Goal: Navigation & Orientation: Find specific page/section

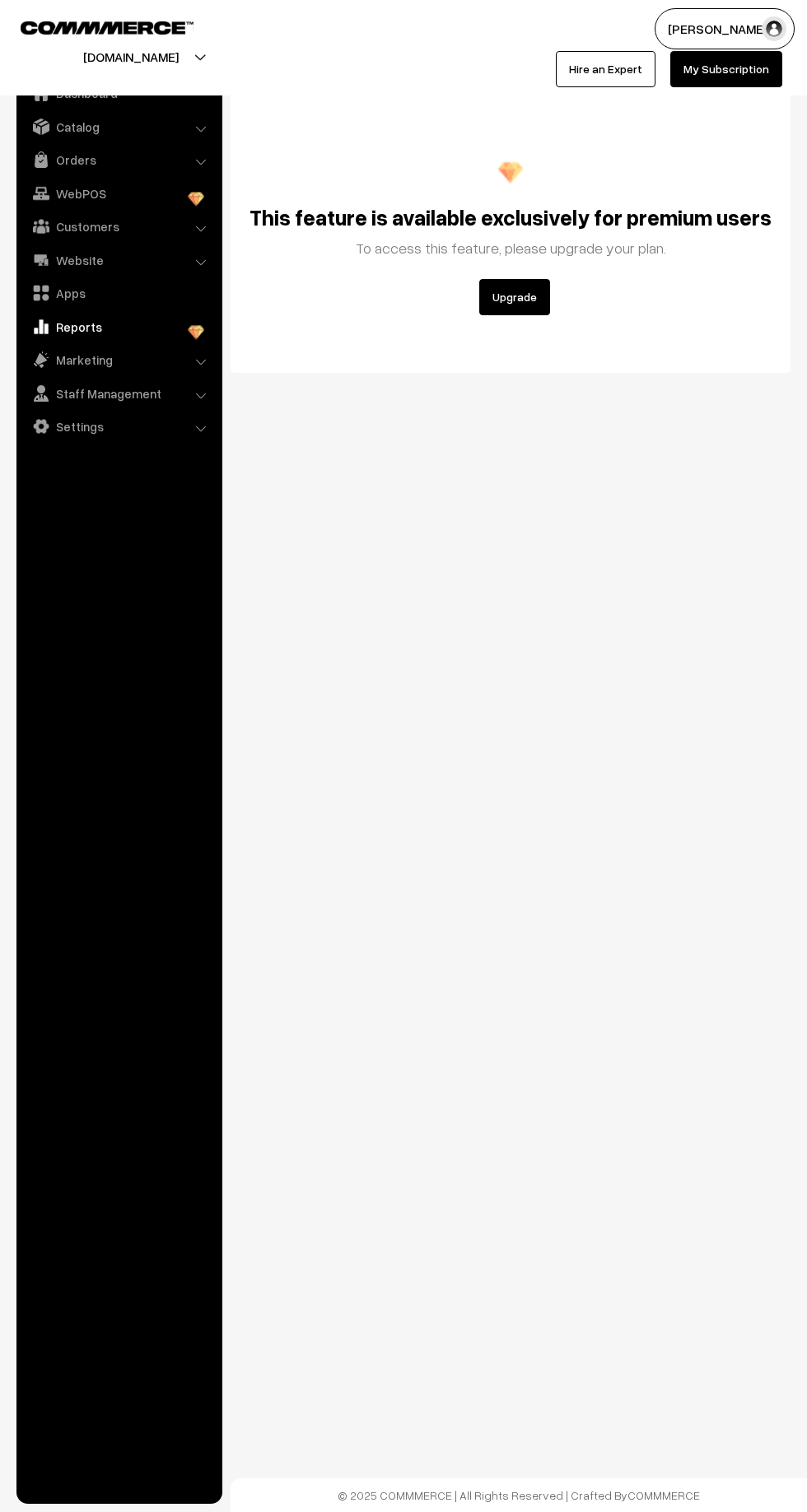
click at [62, 136] on link "Catalog" at bounding box center [118, 127] width 196 height 30
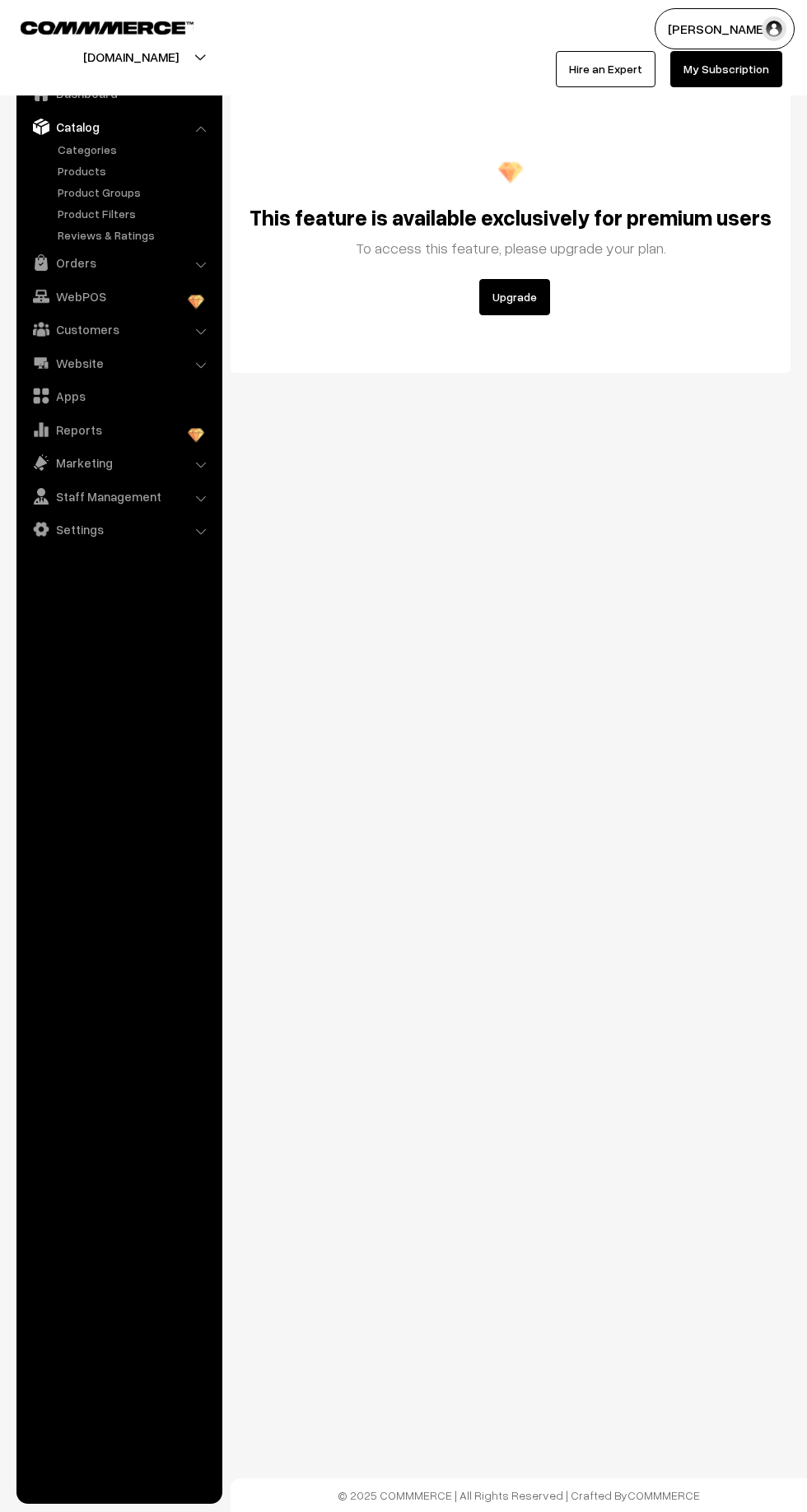
click at [70, 169] on link "Products" at bounding box center [136, 171] width 163 height 18
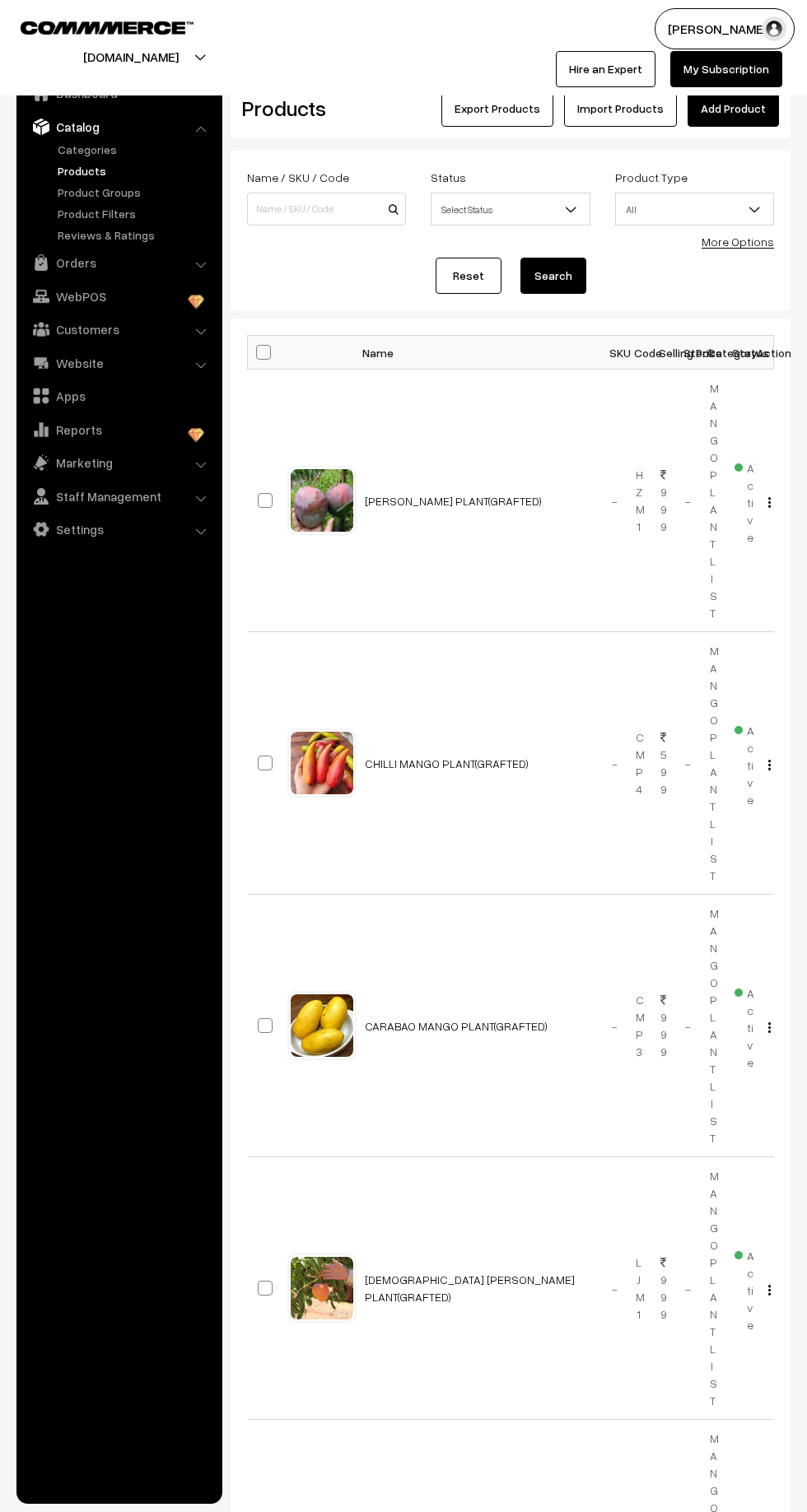
click at [54, 258] on link "Orders" at bounding box center [118, 263] width 196 height 30
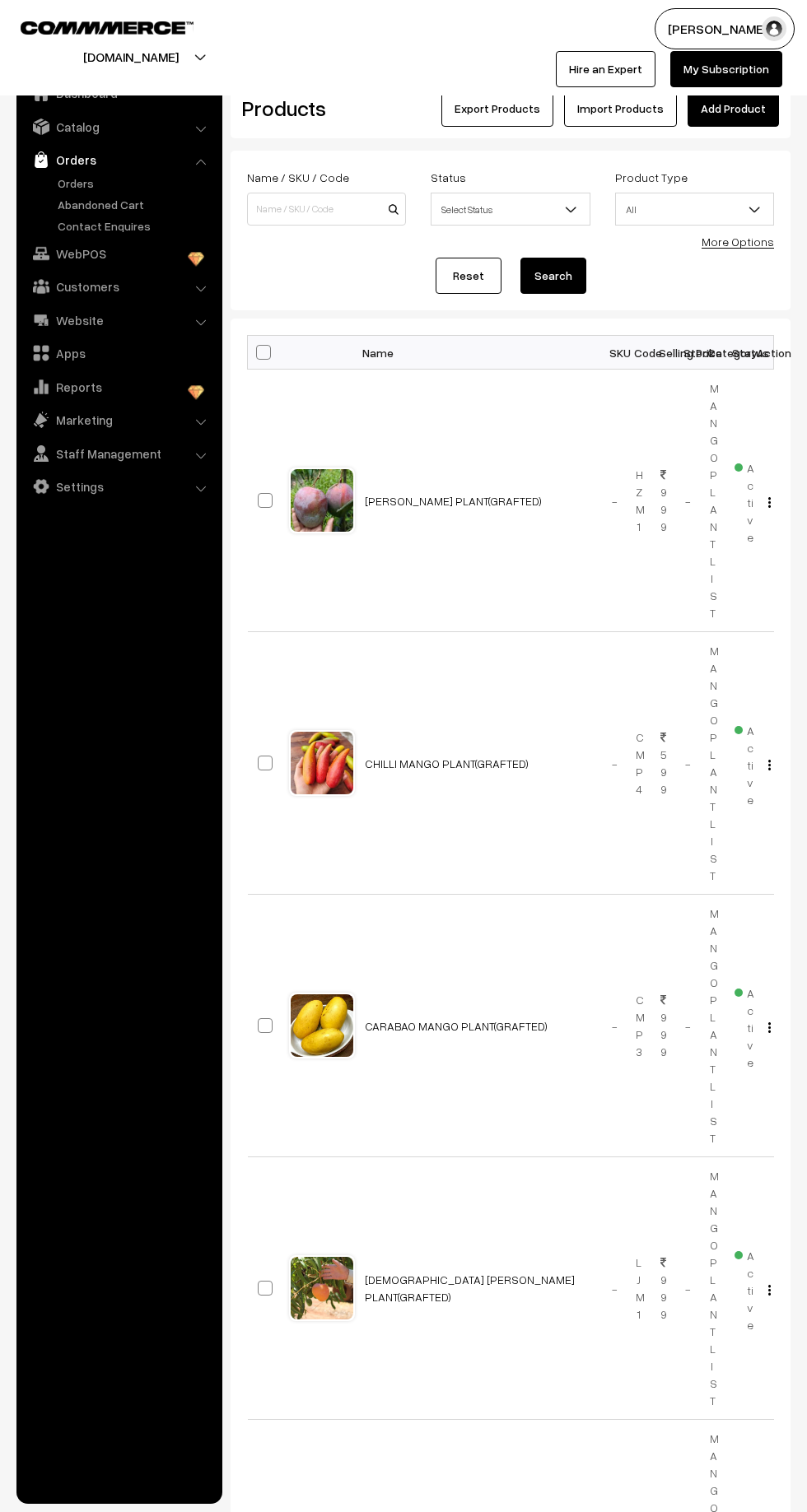
click at [61, 176] on link "Orders" at bounding box center [136, 183] width 163 height 18
